Goal: Task Accomplishment & Management: Manage account settings

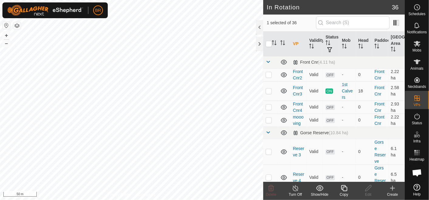
click at [341, 189] on icon at bounding box center [344, 188] width 6 height 6
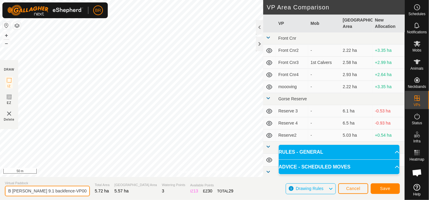
drag, startPoint x: 72, startPoint y: 189, endPoint x: 27, endPoint y: 185, distance: 45.1
click at [27, 185] on div "Virtual Paddock B [PERSON_NAME] 9.1 backfence-VP001" at bounding box center [47, 189] width 85 height 16
type input "B [PERSON_NAME] 10"
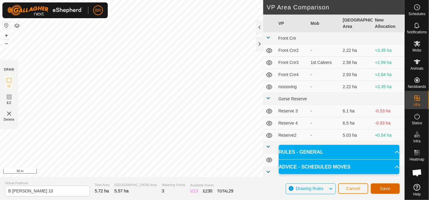
click at [387, 189] on span "Save" at bounding box center [385, 188] width 10 height 5
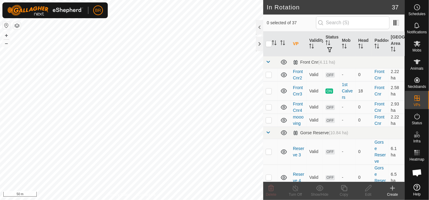
checkbox input "true"
click at [342, 191] on icon at bounding box center [344, 188] width 8 height 7
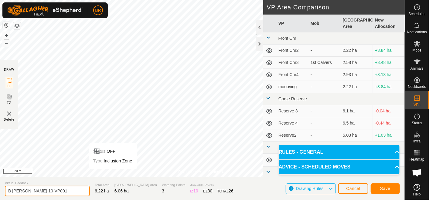
drag, startPoint x: 50, startPoint y: 190, endPoint x: 29, endPoint y: 190, distance: 20.3
click at [29, 190] on input "B [PERSON_NAME] 10-VP001" at bounding box center [47, 191] width 85 height 11
type input "B [PERSON_NAME] 11"
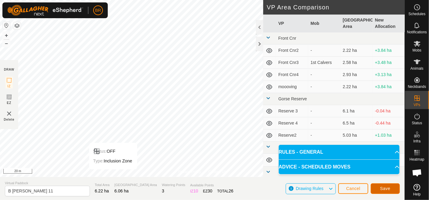
click at [376, 185] on button "Save" at bounding box center [384, 188] width 29 height 11
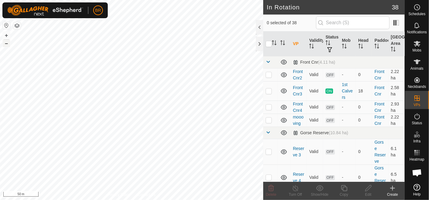
checkbox input "true"
click at [267, 188] on icon at bounding box center [270, 188] width 7 height 7
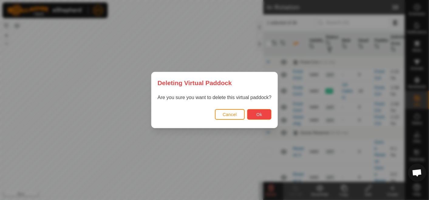
click at [256, 112] on span "Ok" at bounding box center [259, 114] width 6 height 5
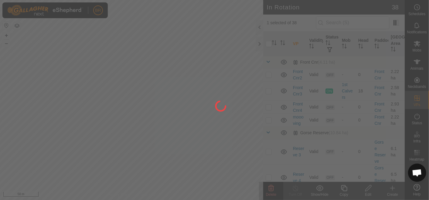
checkbox input "false"
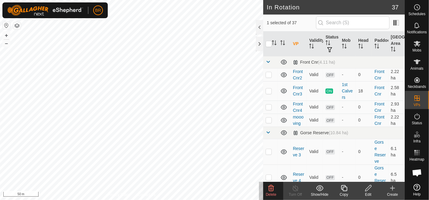
checkbox input "false"
click at [270, 188] on icon at bounding box center [270, 188] width 7 height 7
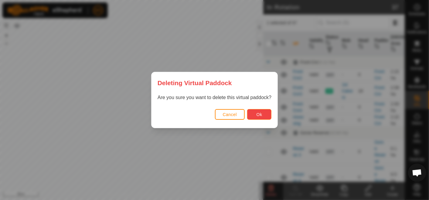
click at [254, 115] on button "Ok" at bounding box center [259, 114] width 24 height 11
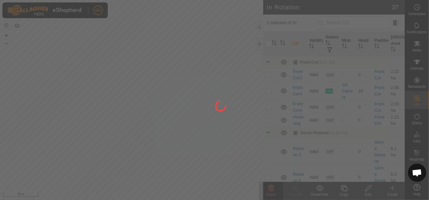
checkbox input "false"
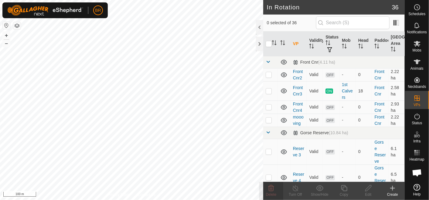
checkbox input "true"
click at [256, 27] on div at bounding box center [259, 27] width 7 height 15
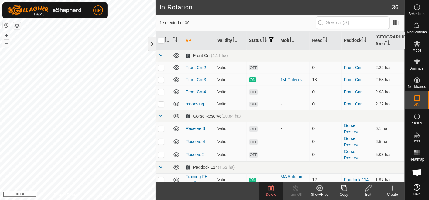
click at [152, 40] on div at bounding box center [151, 44] width 7 height 15
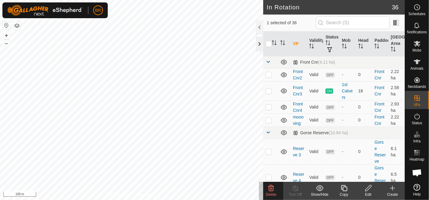
checkbox input "true"
checkbox input "false"
click at [344, 190] on icon at bounding box center [344, 188] width 8 height 7
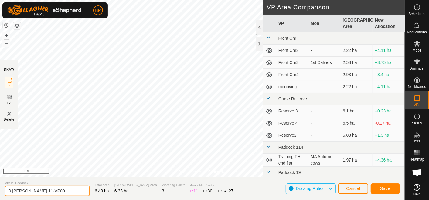
drag, startPoint x: 59, startPoint y: 190, endPoint x: 29, endPoint y: 188, distance: 29.5
click at [29, 188] on input "B [PERSON_NAME] 11-VP001" at bounding box center [47, 191] width 85 height 11
type input "B [PERSON_NAME] 12"
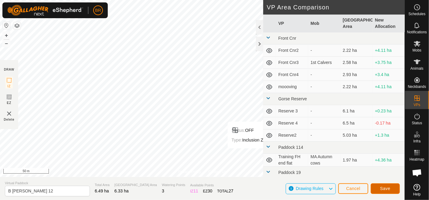
click at [385, 185] on button "Save" at bounding box center [384, 188] width 29 height 11
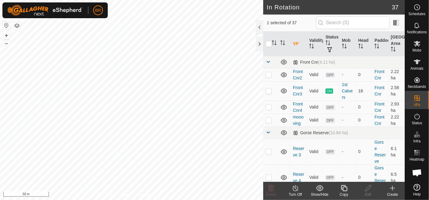
checkbox input "false"
checkbox input "true"
